Goal: Task Accomplishment & Management: Manage account settings

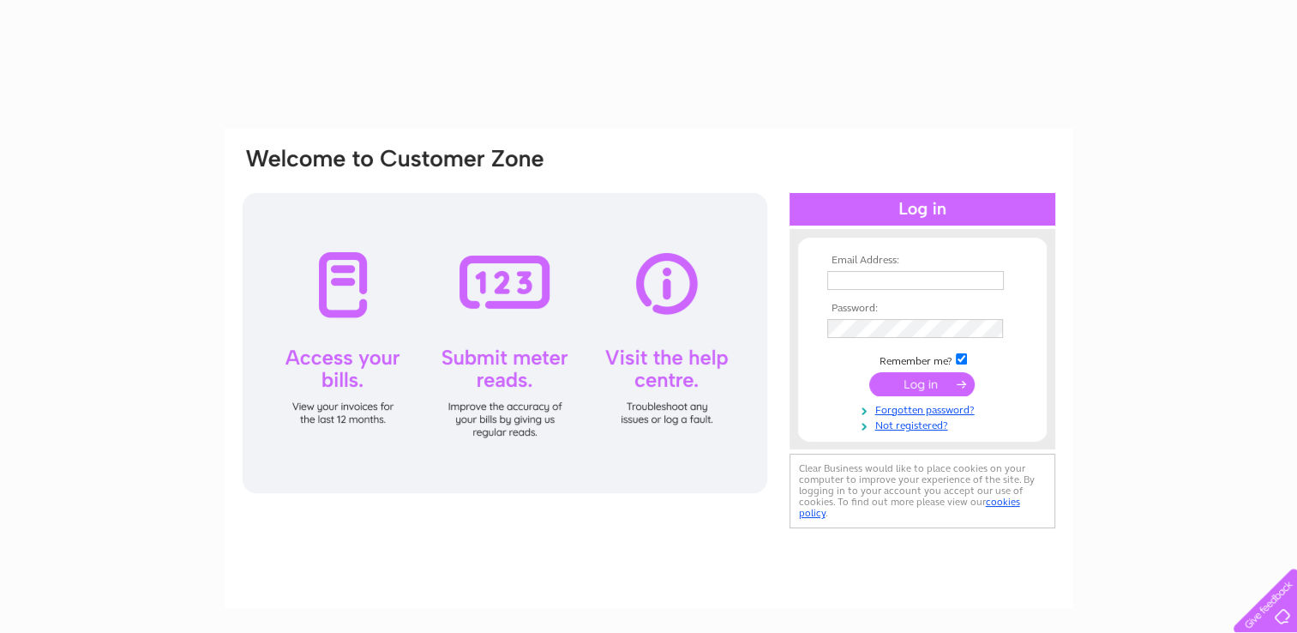
click at [899, 274] on input "text" at bounding box center [916, 280] width 177 height 19
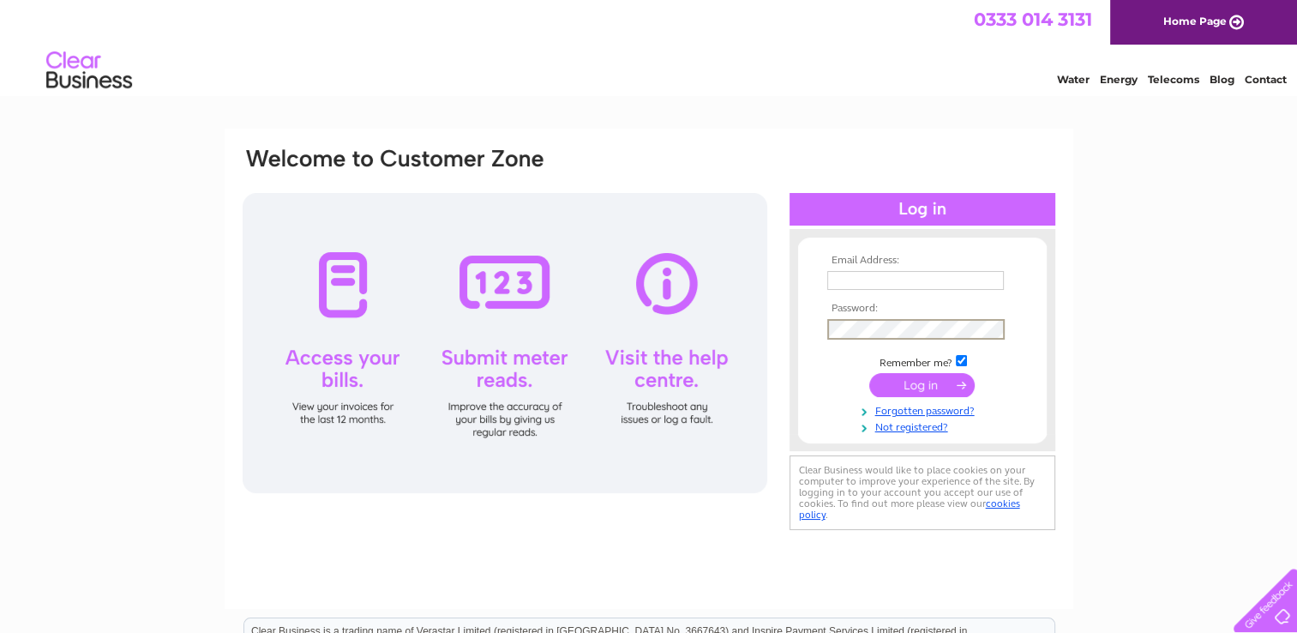
click at [870, 373] on input "submit" at bounding box center [922, 385] width 105 height 24
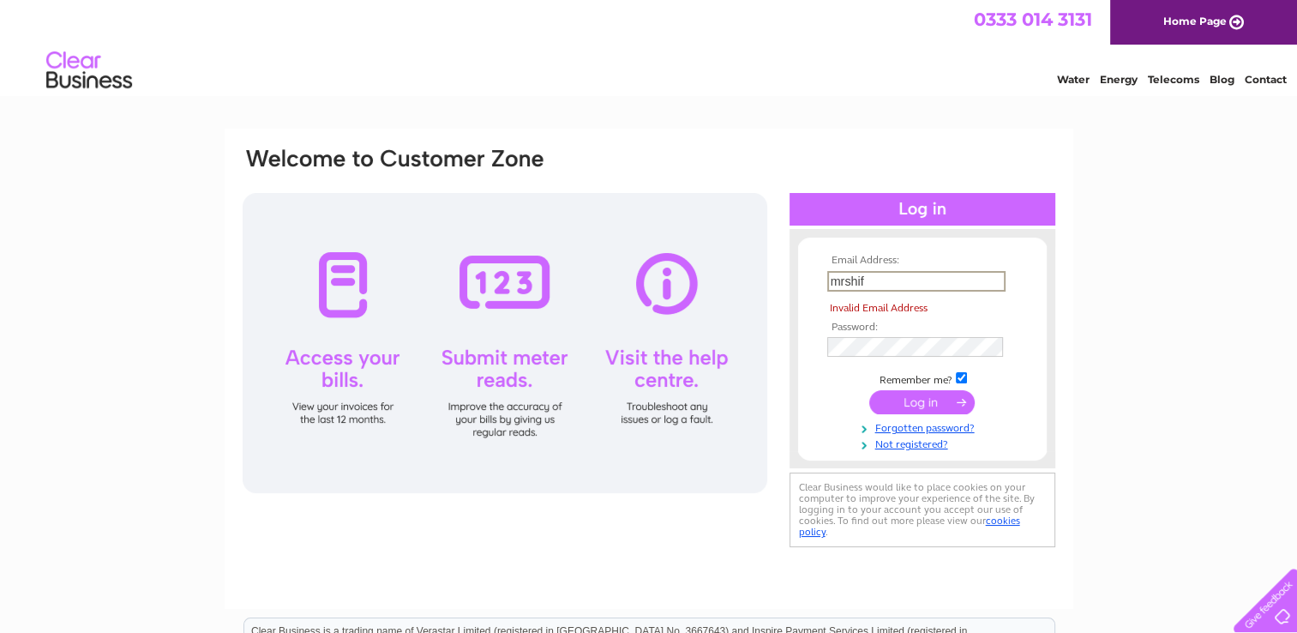
type input "[EMAIL_ADDRESS][DOMAIN_NAME]"
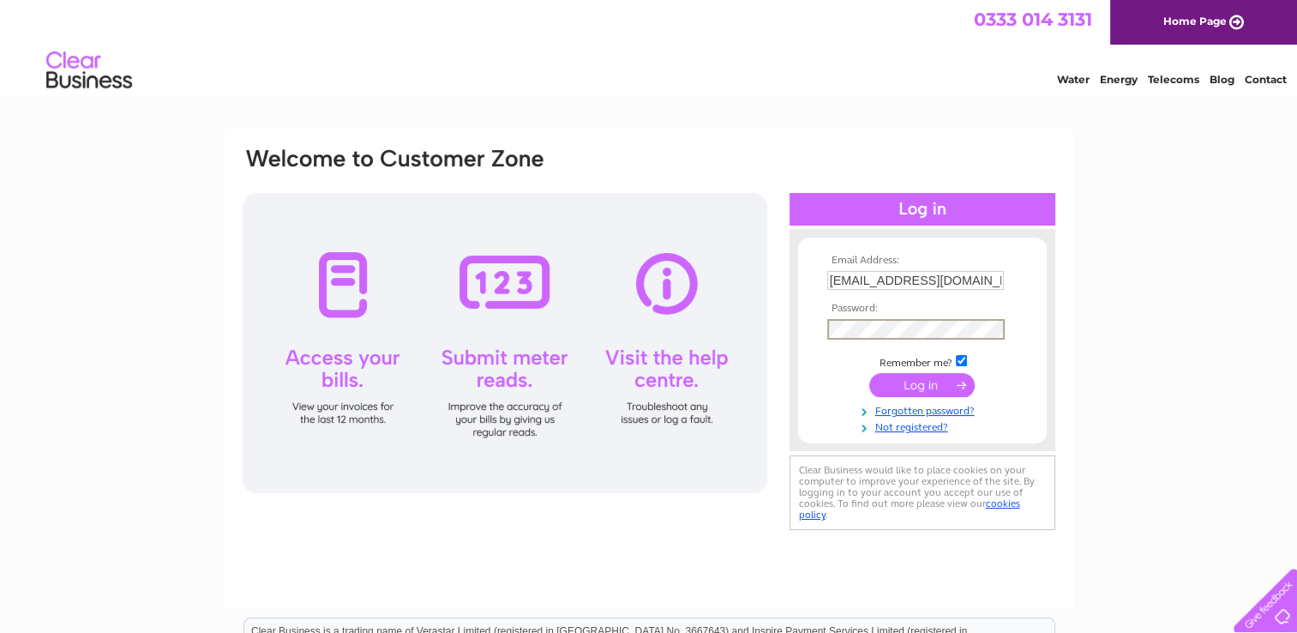
click at [933, 384] on input "submit" at bounding box center [922, 385] width 105 height 24
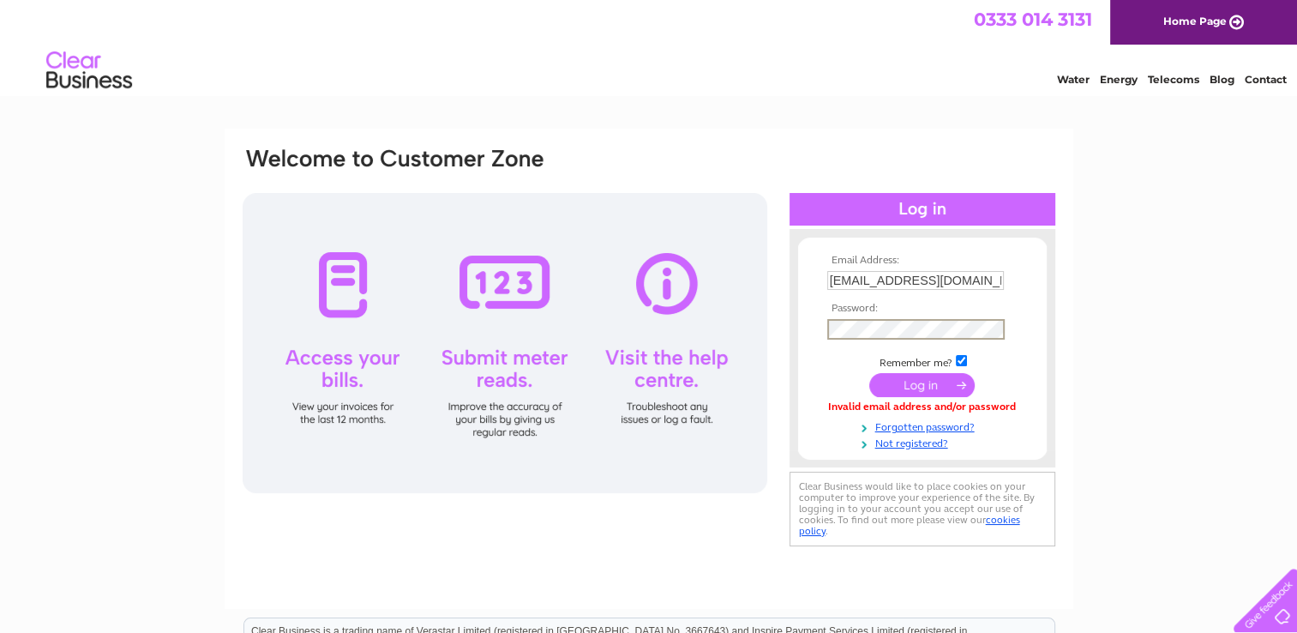
click at [922, 380] on input "submit" at bounding box center [922, 385] width 105 height 24
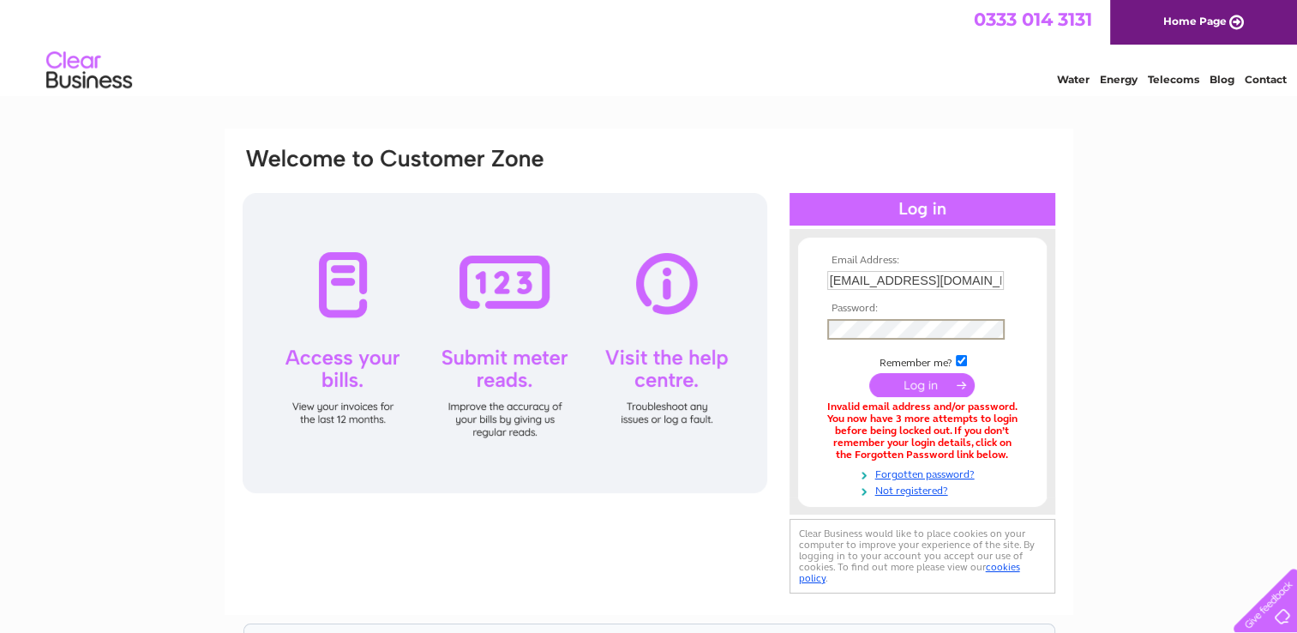
click at [927, 381] on input "submit" at bounding box center [922, 385] width 105 height 24
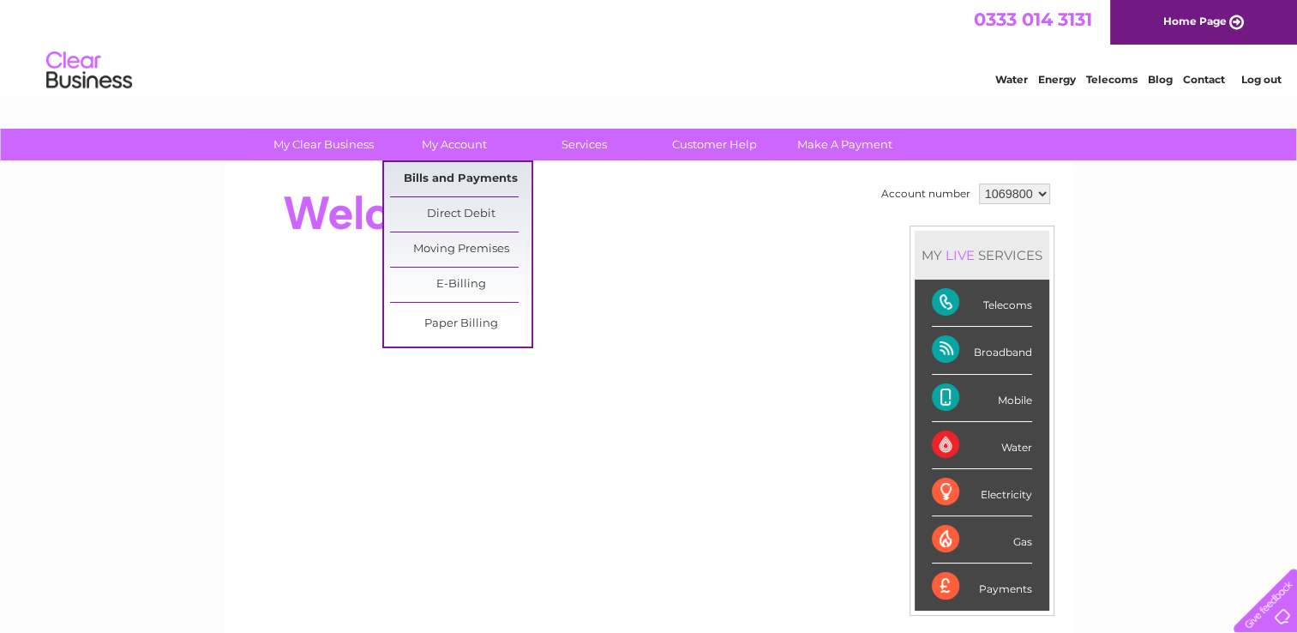
click at [460, 176] on link "Bills and Payments" at bounding box center [460, 179] width 141 height 34
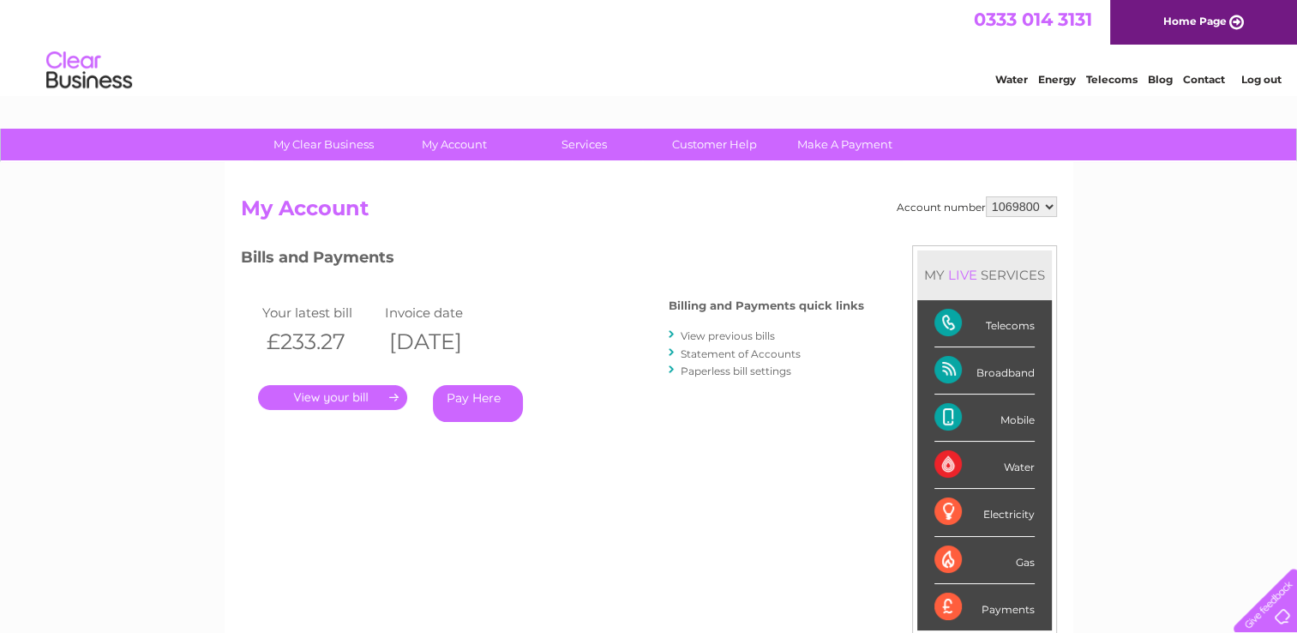
click at [725, 336] on link "View previous bills" at bounding box center [728, 335] width 94 height 13
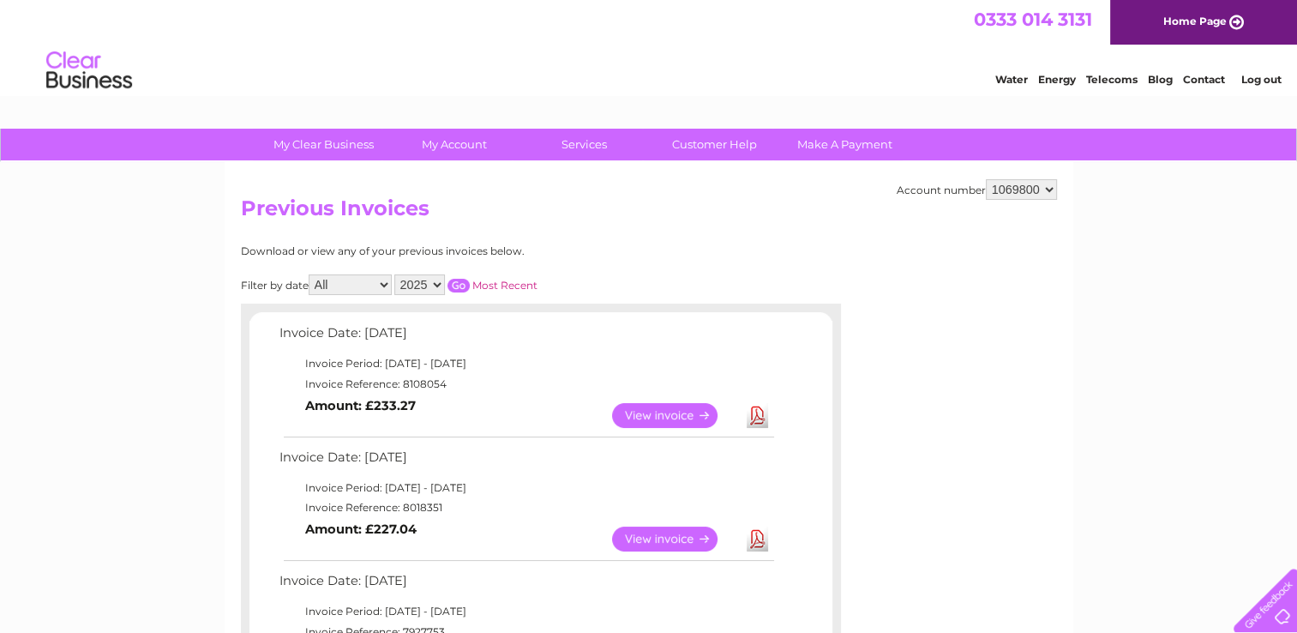
click at [655, 412] on link "View" at bounding box center [675, 415] width 126 height 25
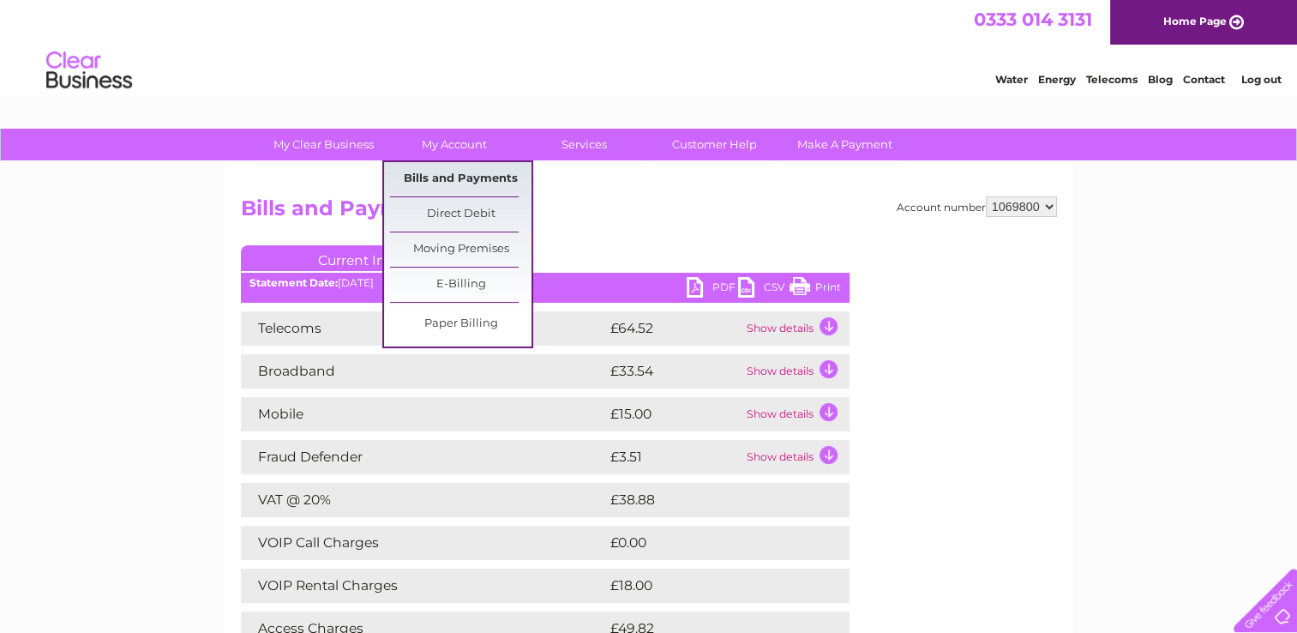
click at [470, 173] on link "Bills and Payments" at bounding box center [460, 179] width 141 height 34
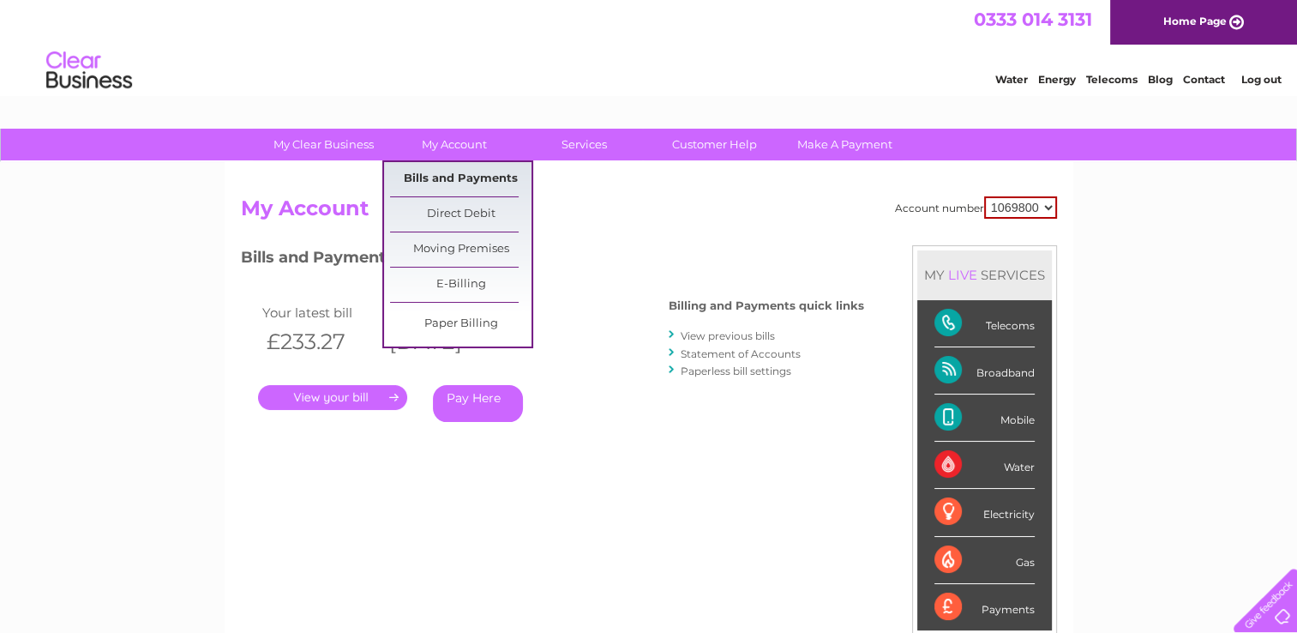
click at [460, 179] on link "Bills and Payments" at bounding box center [460, 179] width 141 height 34
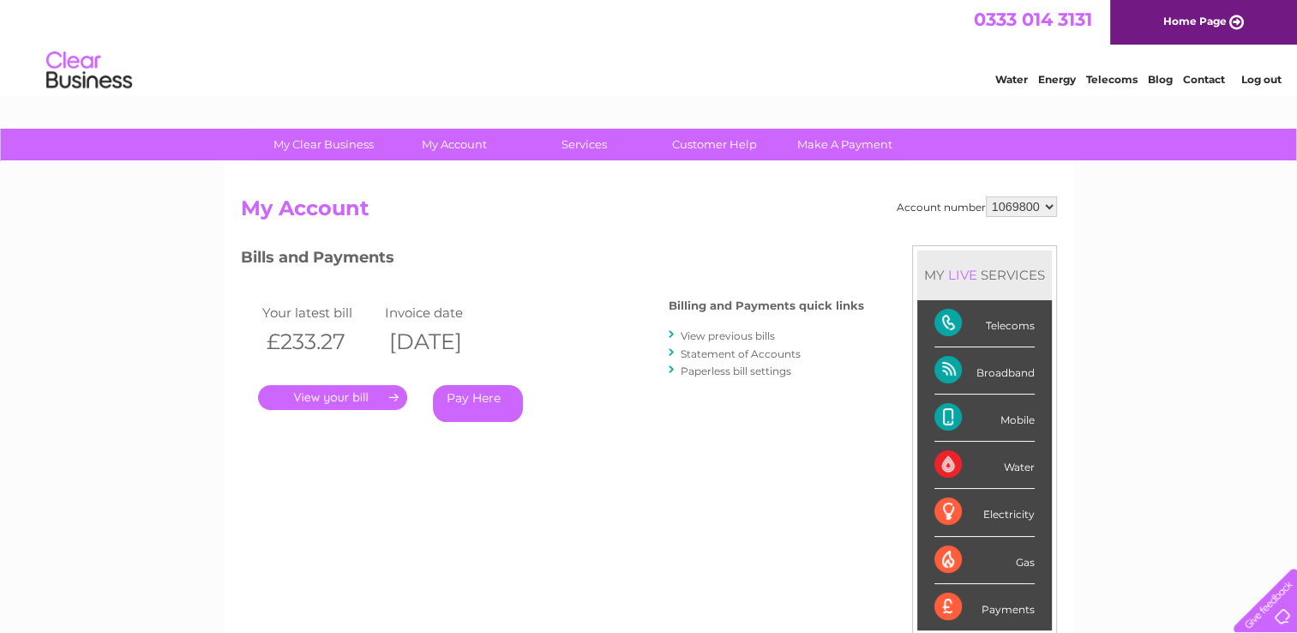
click at [749, 338] on link "View previous bills" at bounding box center [728, 335] width 94 height 13
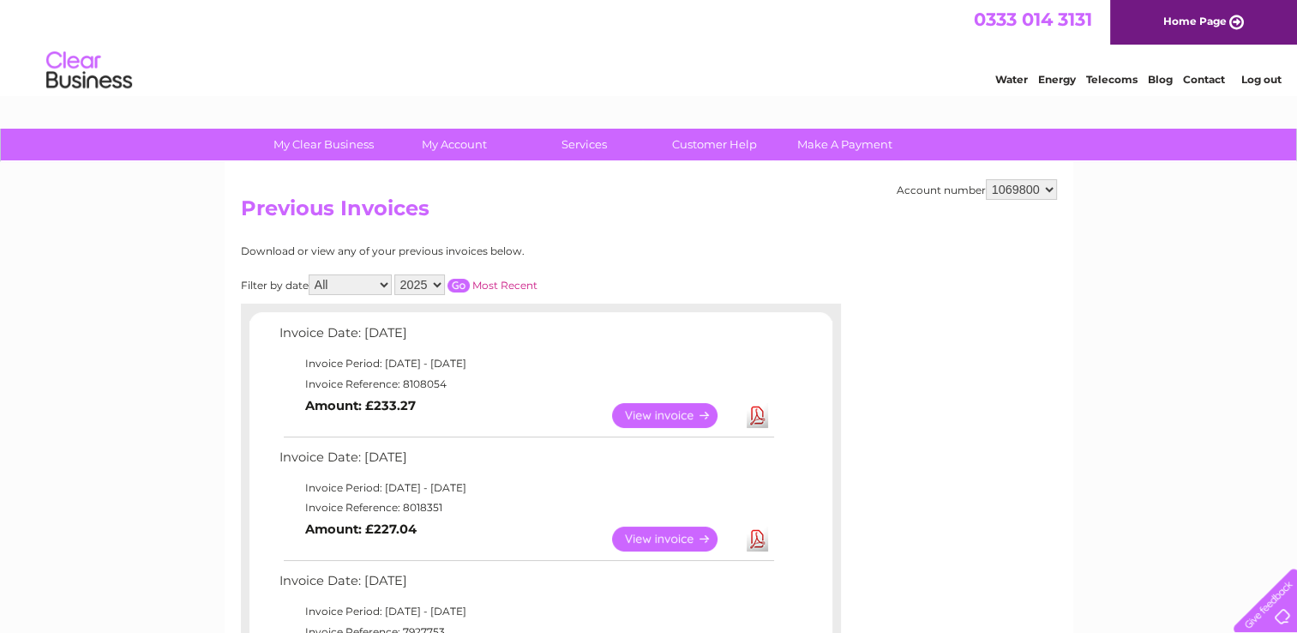
click at [669, 413] on link "View" at bounding box center [675, 415] width 126 height 25
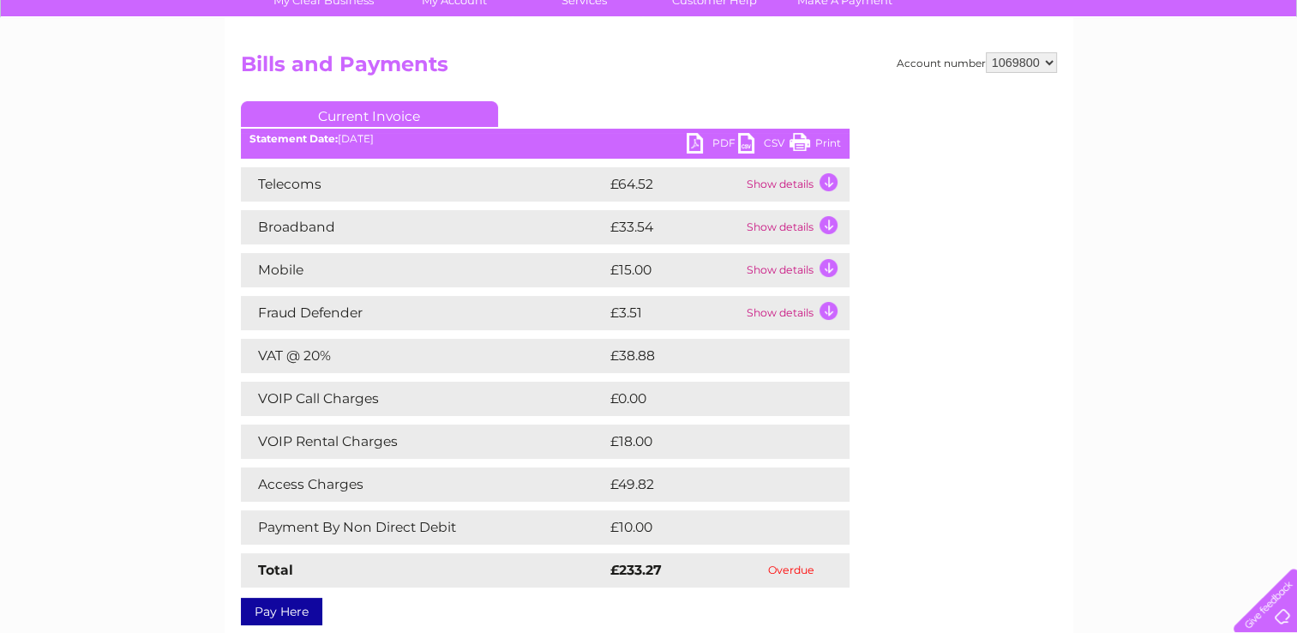
scroll to position [151, 0]
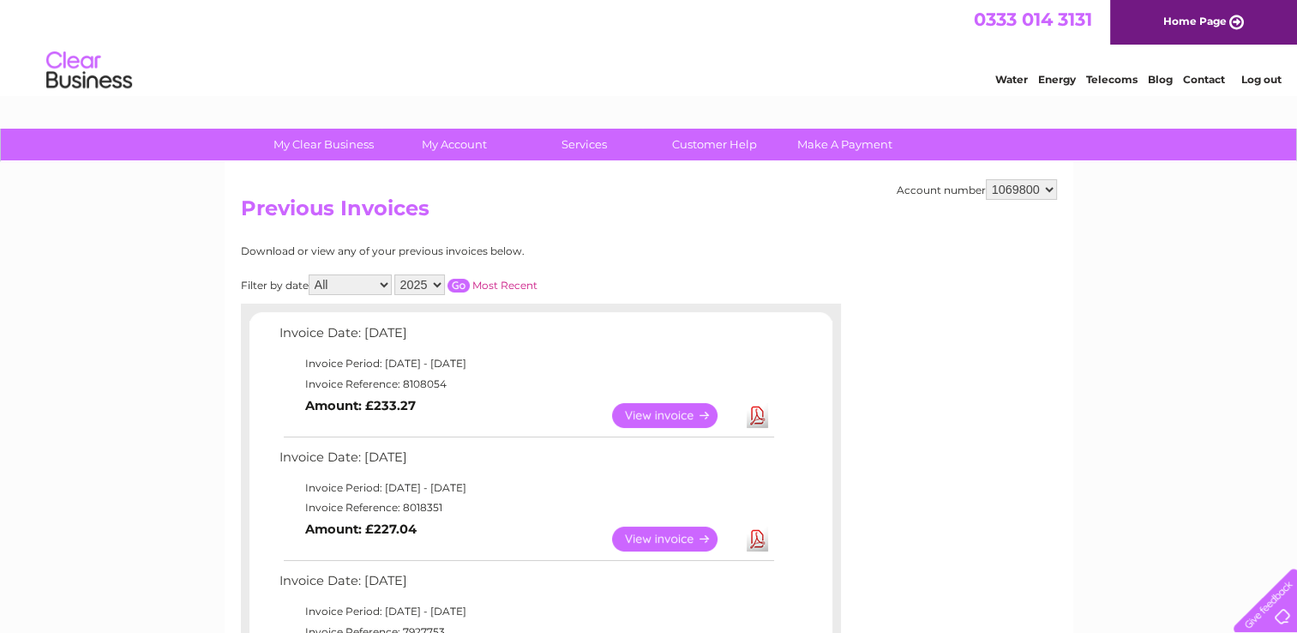
click at [684, 414] on link "View" at bounding box center [675, 415] width 126 height 25
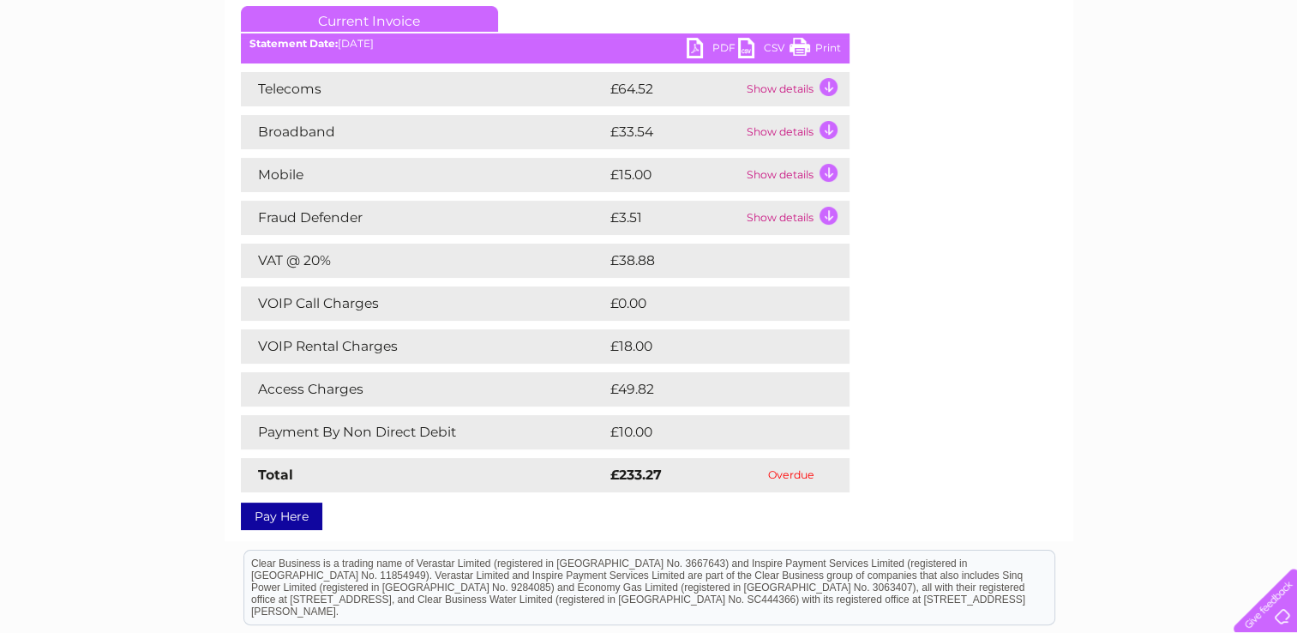
scroll to position [241, 0]
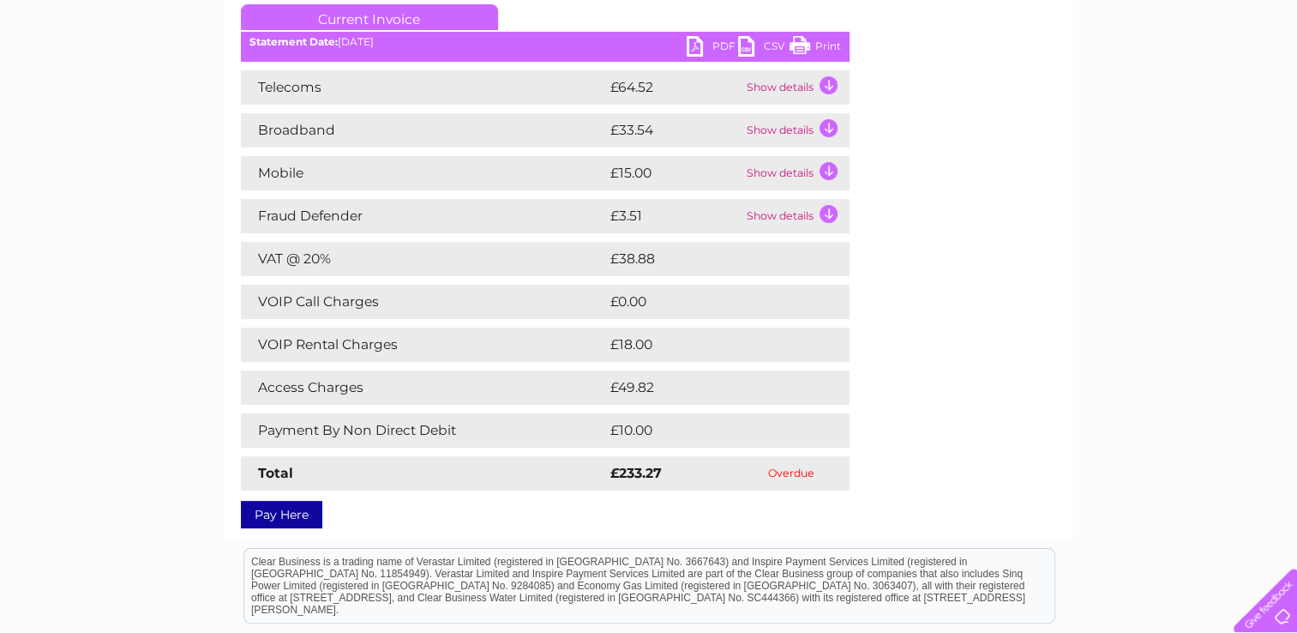
click at [828, 121] on td "Show details" at bounding box center [796, 130] width 107 height 34
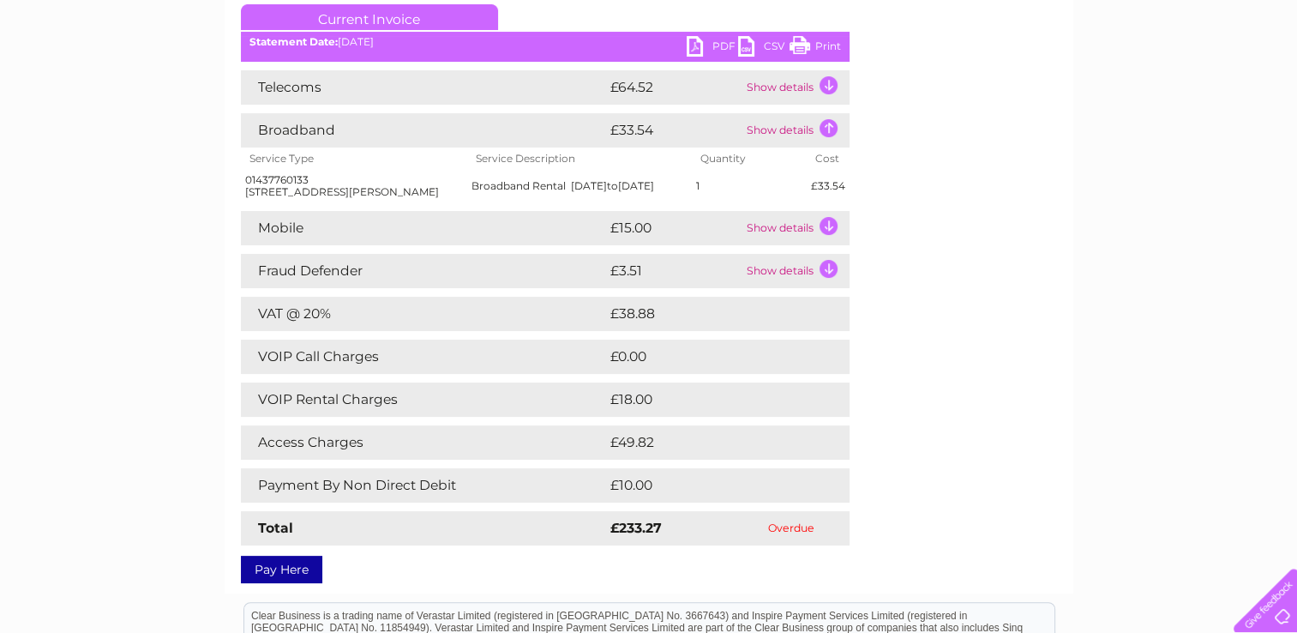
click at [826, 129] on td "Show details" at bounding box center [796, 130] width 107 height 34
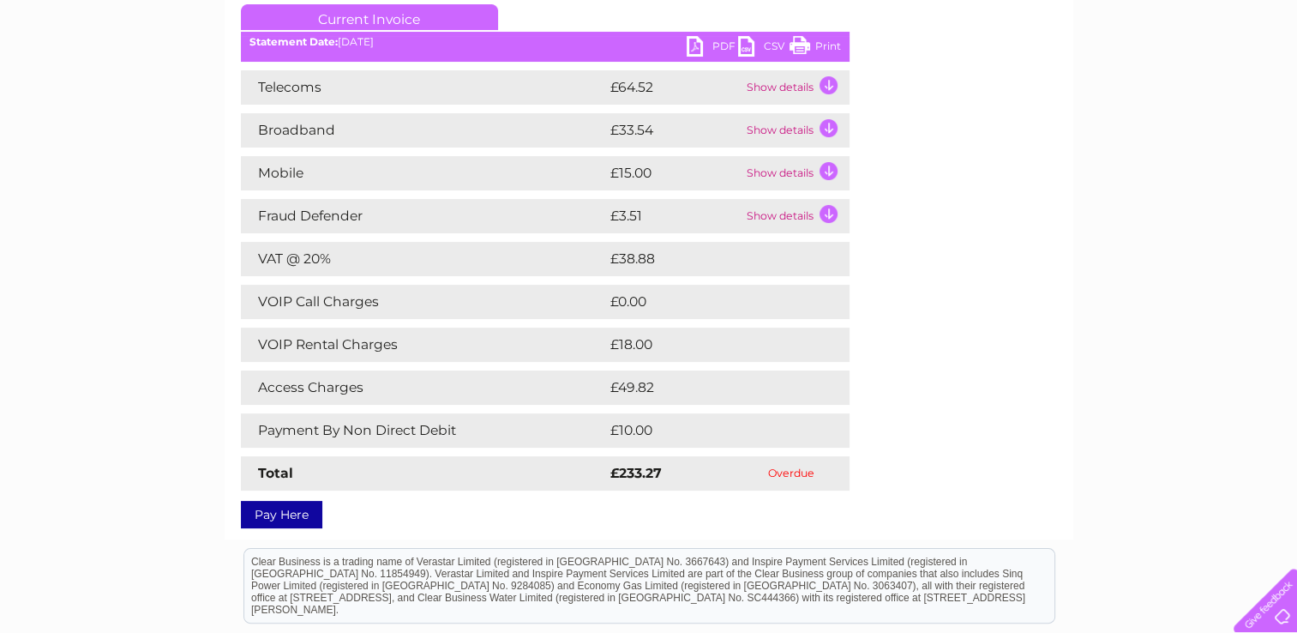
click at [826, 129] on td "Show details" at bounding box center [796, 130] width 107 height 34
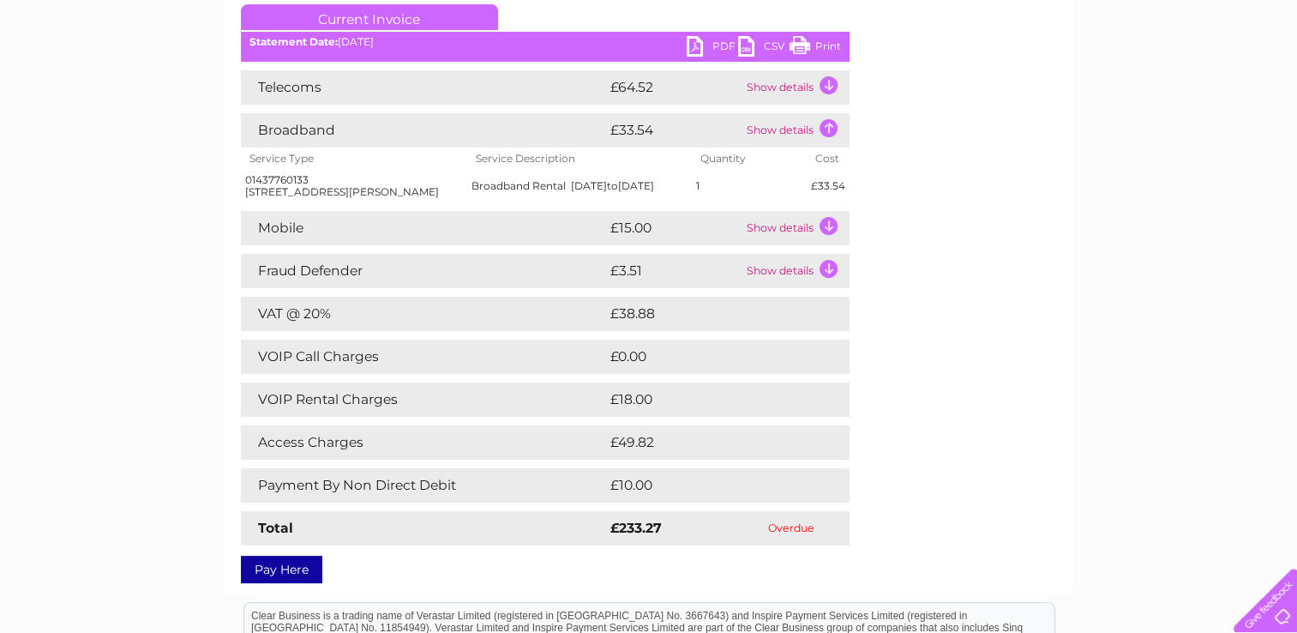
click at [832, 86] on td "Show details" at bounding box center [796, 87] width 107 height 34
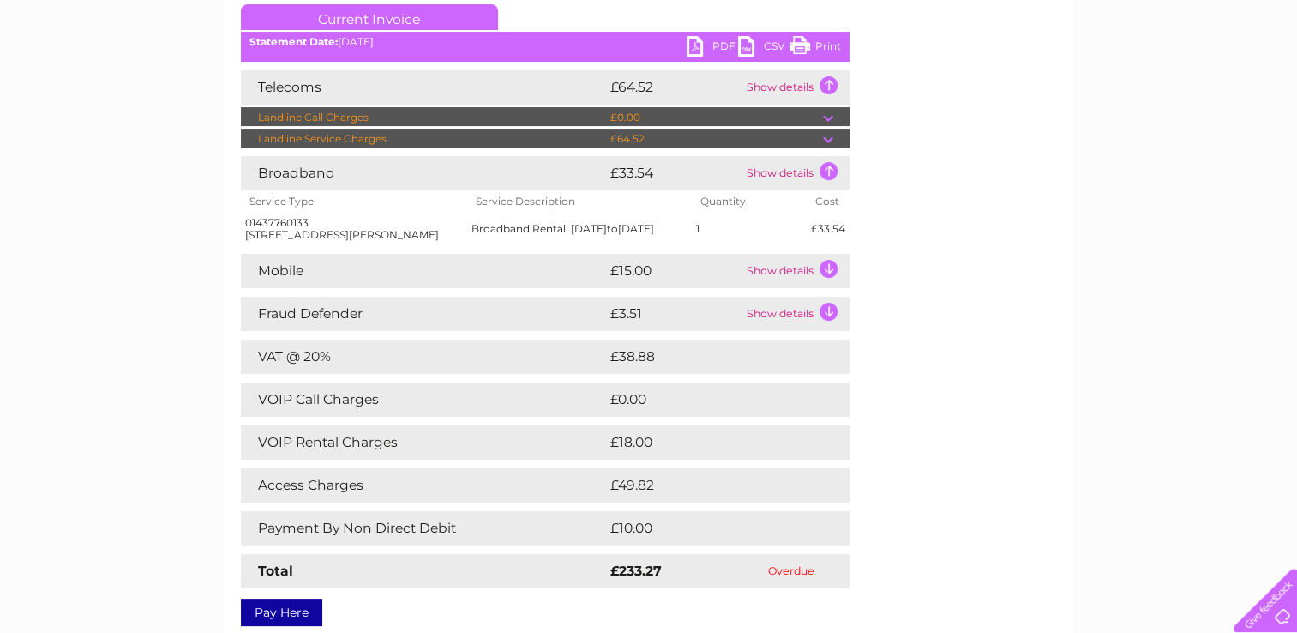
click at [829, 82] on td "Show details" at bounding box center [796, 87] width 107 height 34
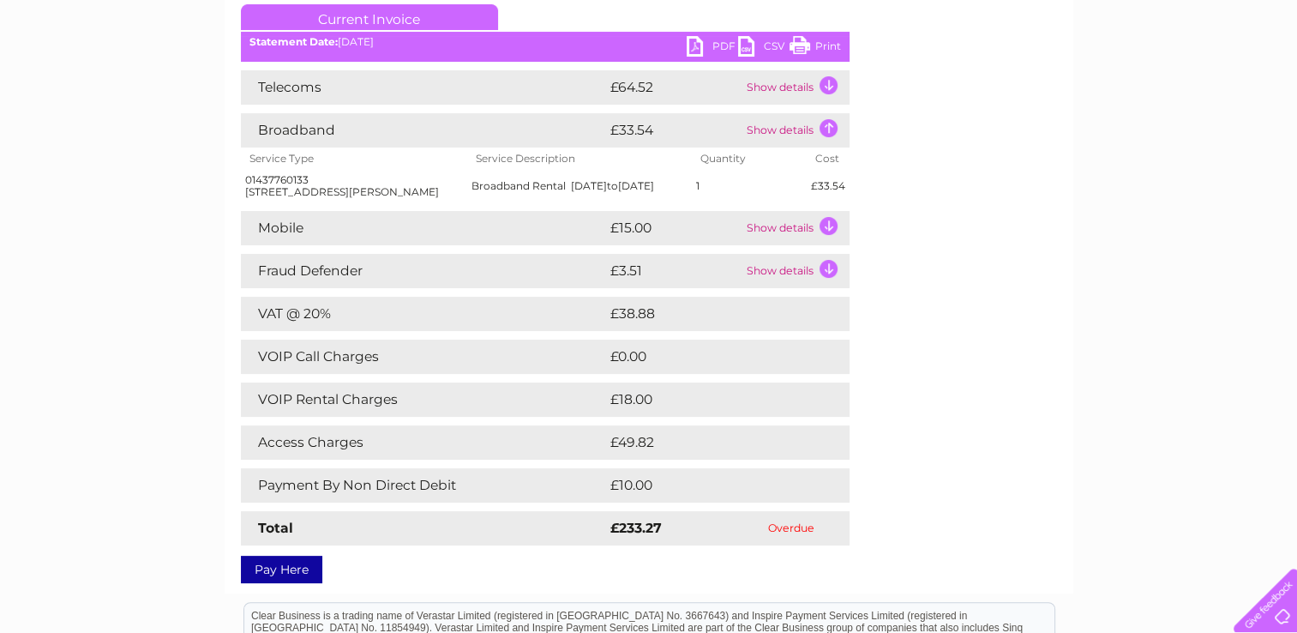
click at [830, 84] on td "Show details" at bounding box center [796, 87] width 107 height 34
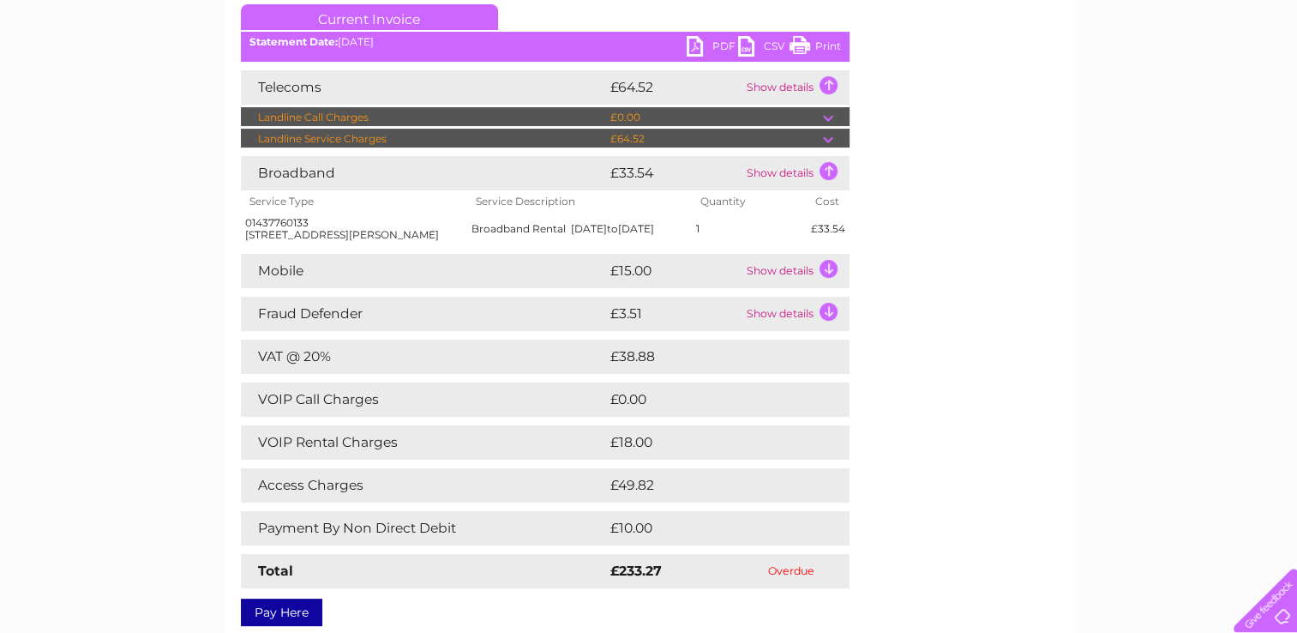
click at [830, 84] on td "Show details" at bounding box center [796, 87] width 107 height 34
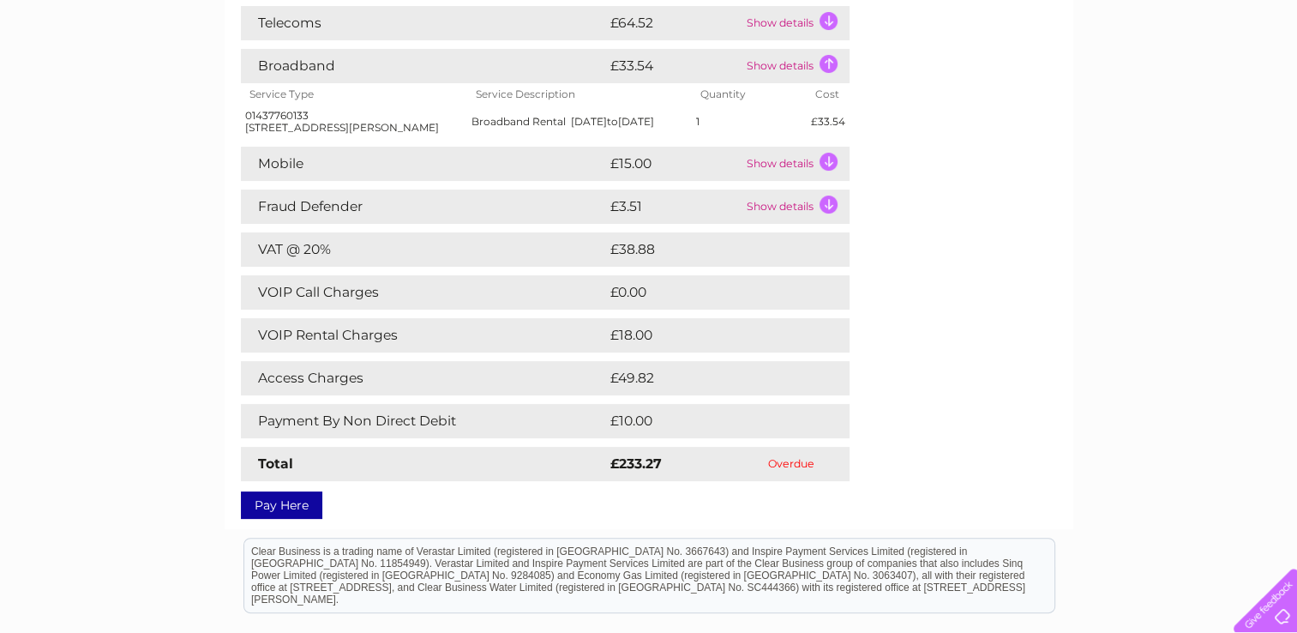
scroll to position [310, 0]
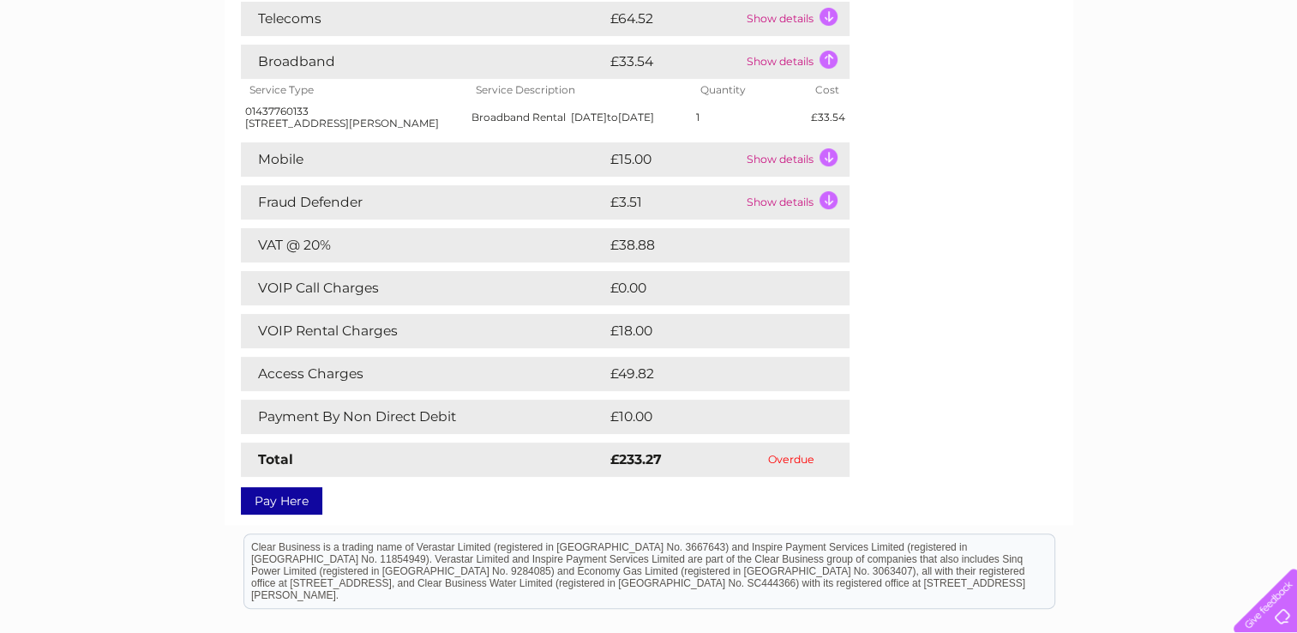
click at [823, 170] on td "Show details" at bounding box center [796, 159] width 107 height 34
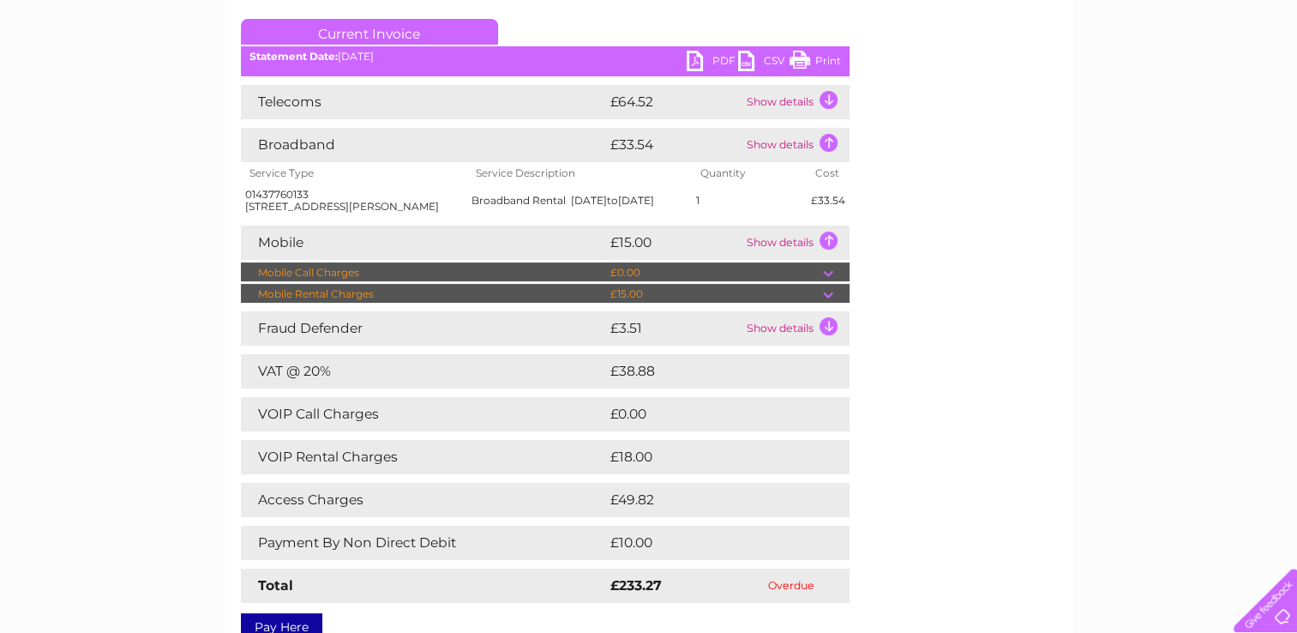
scroll to position [262, 0]
